Goal: Obtain resource: Obtain resource

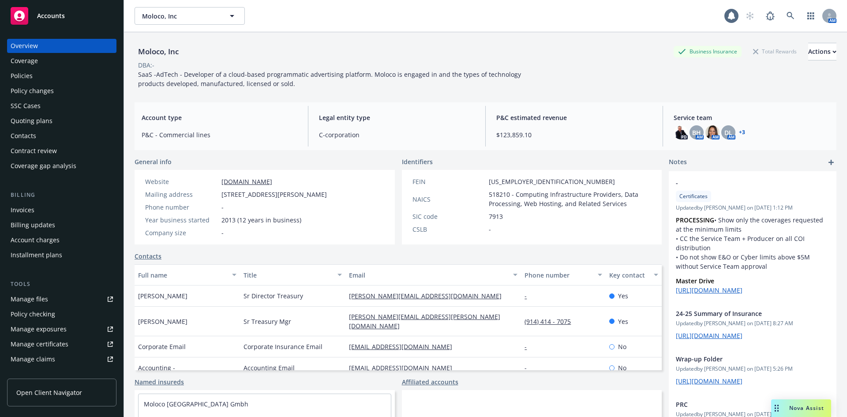
click at [49, 125] on div "Quoting plans" at bounding box center [32, 121] width 42 height 14
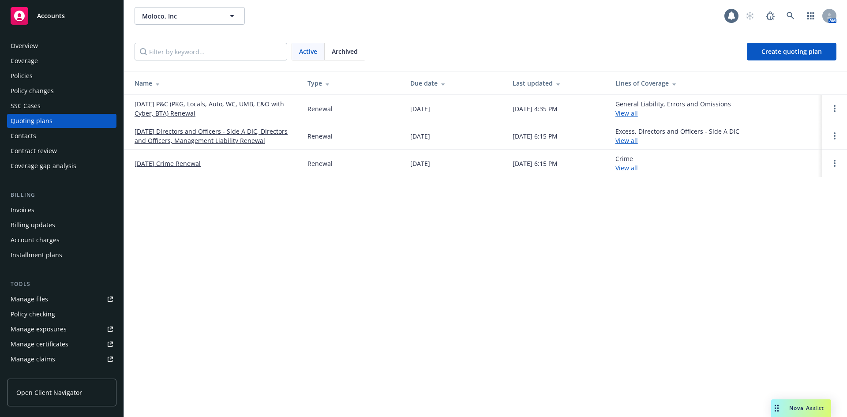
click at [161, 99] on td "[DATE] P&C (PKG, Locals, Auto, WC, UMB, E&O with Cyber, BTA) Renewal" at bounding box center [212, 108] width 176 height 27
click at [163, 103] on link "[DATE] P&C (PKG, Locals, Auto, WC, UMB, E&O with Cyber, BTA) Renewal" at bounding box center [214, 108] width 159 height 19
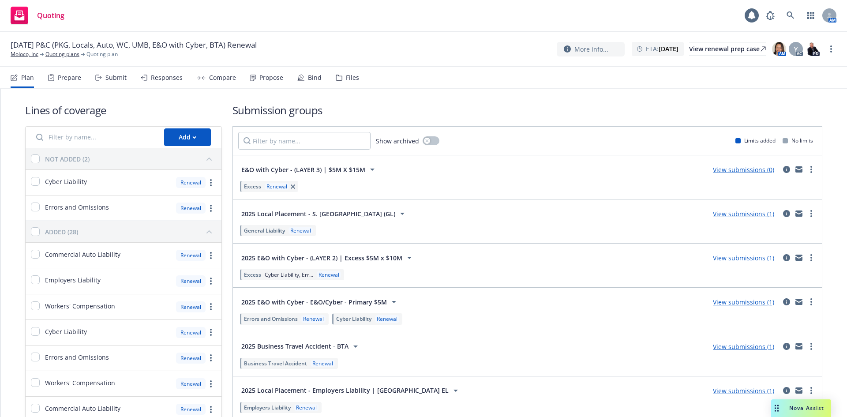
click at [355, 79] on div "Files" at bounding box center [352, 77] width 13 height 7
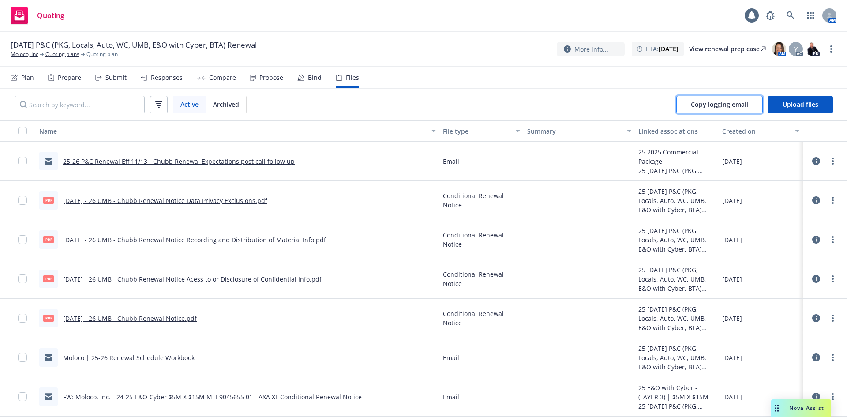
click at [747, 105] on span "Copy logging email" at bounding box center [719, 104] width 57 height 8
